Goal: Information Seeking & Learning: Learn about a topic

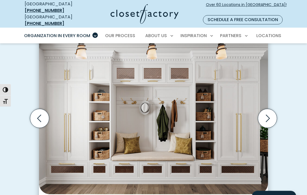
scroll to position [163, 0]
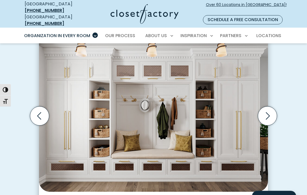
click at [274, 109] on icon "Next slide" at bounding box center [267, 116] width 19 height 19
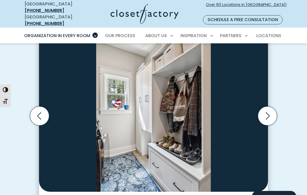
click at [278, 108] on icon "Next slide" at bounding box center [267, 115] width 23 height 23
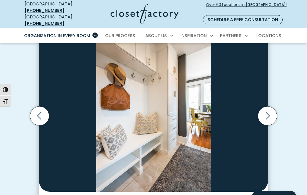
click at [279, 112] on icon "Next slide" at bounding box center [267, 115] width 23 height 23
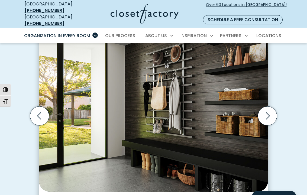
click at [279, 109] on icon "Next slide" at bounding box center [267, 115] width 23 height 23
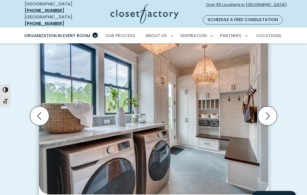
click at [279, 116] on icon "Next slide" at bounding box center [267, 115] width 23 height 23
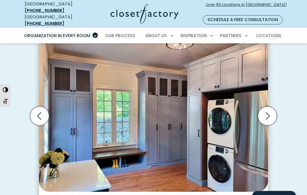
click at [279, 114] on icon "Next slide" at bounding box center [267, 115] width 23 height 23
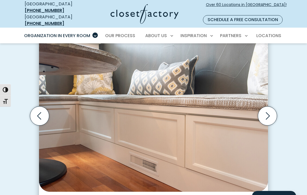
click at [278, 108] on icon "Next slide" at bounding box center [267, 115] width 23 height 23
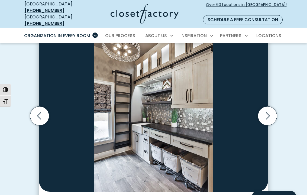
click at [278, 111] on icon "Next slide" at bounding box center [267, 115] width 23 height 23
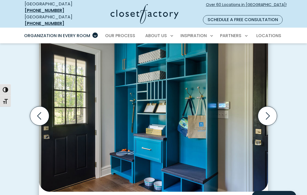
click at [278, 110] on icon "Next slide" at bounding box center [267, 115] width 23 height 23
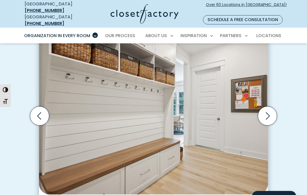
click at [279, 111] on icon "Next slide" at bounding box center [267, 115] width 23 height 23
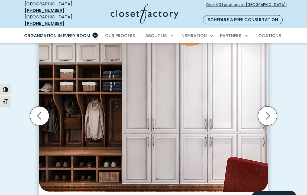
click at [279, 107] on icon "Next slide" at bounding box center [267, 115] width 23 height 23
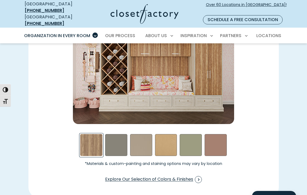
scroll to position [791, 0]
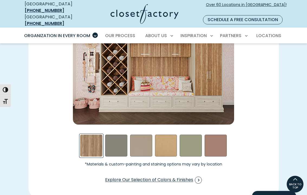
click at [122, 136] on div "Northwind Swatch" at bounding box center [116, 146] width 22 height 22
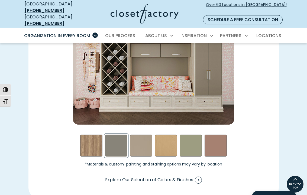
click at [151, 135] on div "Daybreak Swatch" at bounding box center [141, 146] width 22 height 22
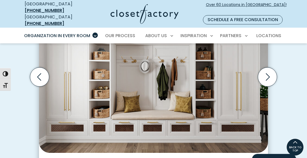
scroll to position [188, 0]
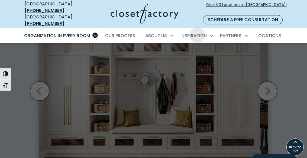
click at [197, 52] on link "Inspiration Gallery" at bounding box center [195, 55] width 81 height 10
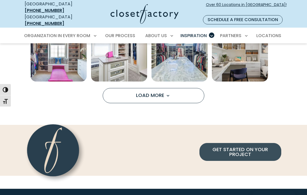
scroll to position [393, 0]
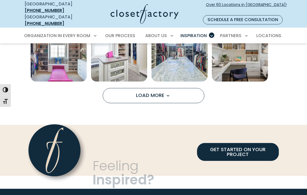
click at [166, 92] on span "Load more inspiration gallery images" at bounding box center [167, 95] width 7 height 7
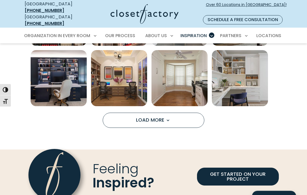
scroll to position [610, 0]
click at [189, 116] on button "Load More" at bounding box center [154, 120] width 102 height 15
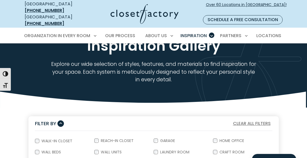
scroll to position [0, 0]
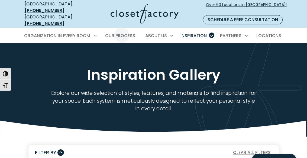
click at [268, 33] on span "Locations" at bounding box center [268, 36] width 25 height 6
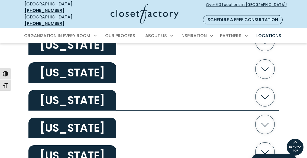
scroll to position [718, 0]
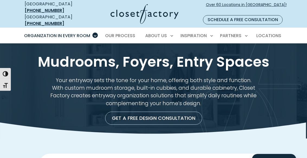
scroll to position [2, 0]
